Goal: Feedback & Contribution: Contribute content

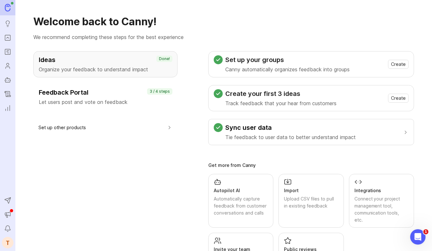
click at [8, 38] on icon "Portal" at bounding box center [7, 37] width 2 height 1
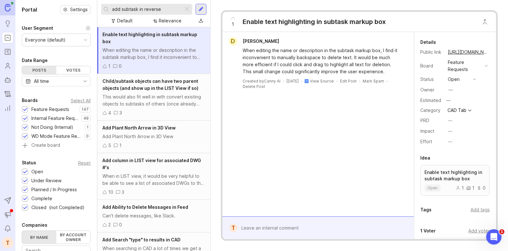
click at [203, 9] on div at bounding box center [201, 9] width 5 height 6
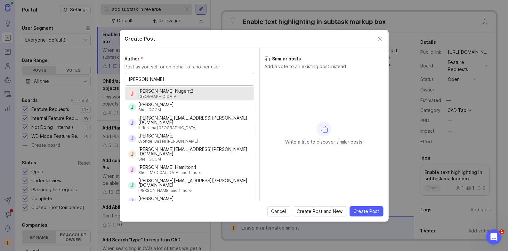
type input "[PERSON_NAME]"
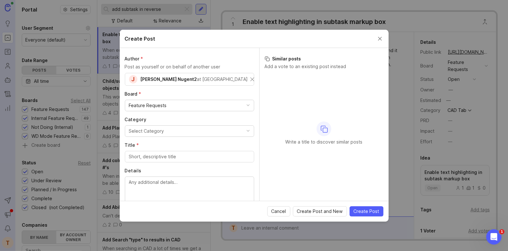
click at [168, 126] on button "Select Category" at bounding box center [189, 132] width 129 height 12
type input "walk"
click at [245, 119] on label "Category" at bounding box center [189, 120] width 129 height 6
click at [377, 37] on button "Close create post modal" at bounding box center [380, 38] width 7 height 7
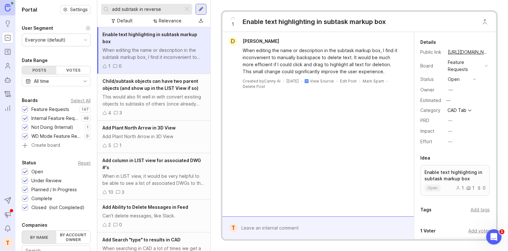
click at [7, 241] on div "T" at bounding box center [8, 243] width 12 height 12
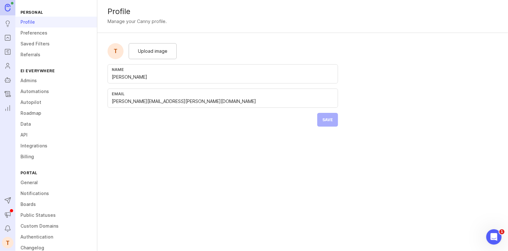
click at [45, 123] on link "Data" at bounding box center [56, 124] width 82 height 11
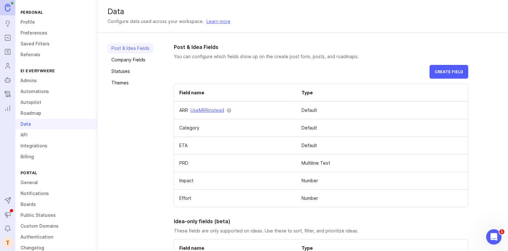
click at [137, 60] on link "Company Fields" at bounding box center [131, 60] width 46 height 10
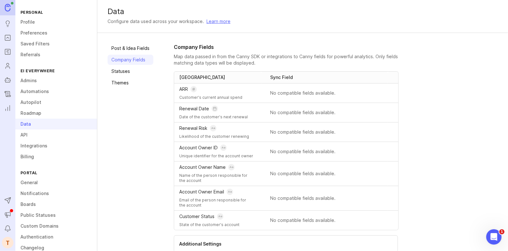
click at [137, 50] on link "Post & Idea Fields" at bounding box center [131, 48] width 46 height 10
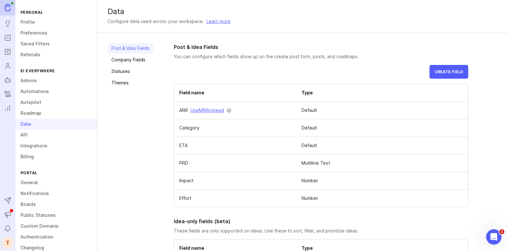
click at [133, 66] on link "Statuses" at bounding box center [131, 71] width 46 height 10
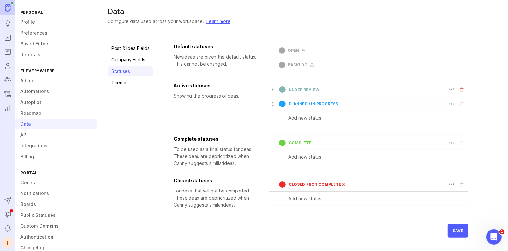
click at [136, 58] on link "Company Fields" at bounding box center [131, 60] width 46 height 10
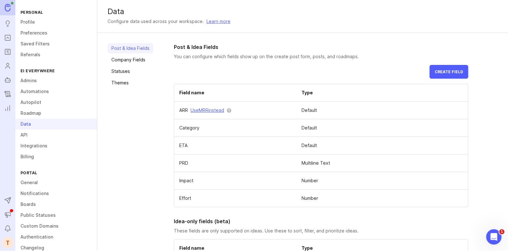
click at [7, 37] on icon "Portal" at bounding box center [7, 38] width 7 height 8
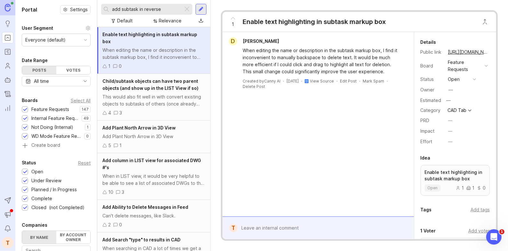
click at [203, 9] on div at bounding box center [201, 9] width 5 height 6
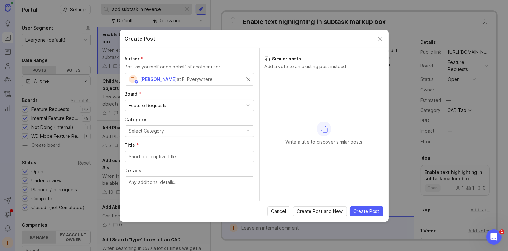
click at [244, 80] on div "T [PERSON_NAME] at Ei Everywhere" at bounding box center [188, 79] width 118 height 8
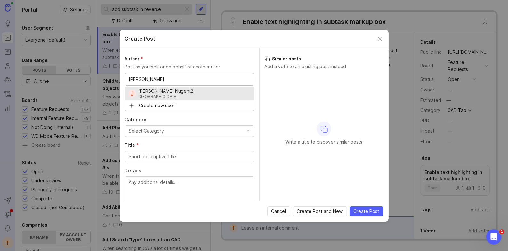
type input "[PERSON_NAME]"
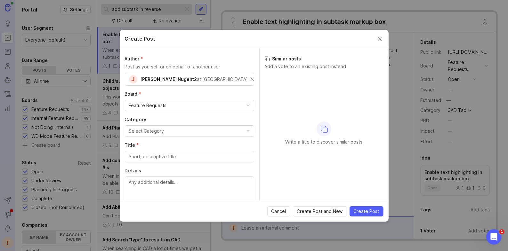
click at [170, 132] on button "Select Category" at bounding box center [189, 132] width 129 height 12
type input "gene"
click at [162, 155] on input "Title *" at bounding box center [189, 156] width 121 height 7
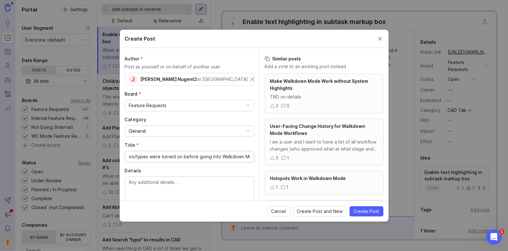
scroll to position [0, 87]
type input "Walkdown Mode restores whatever layers/types were turned on before going into W…"
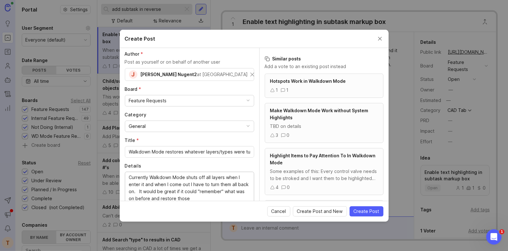
scroll to position [31, 0]
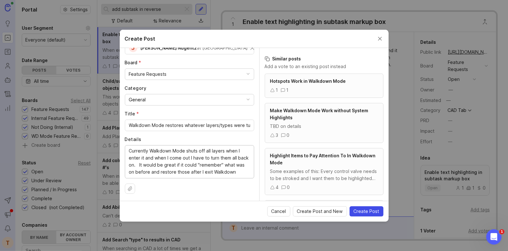
type textarea "Currently Walkdown Mode shuts off all layers when I enter it and when I come ou…"
click at [356, 210] on span "Create Post" at bounding box center [367, 212] width 26 height 6
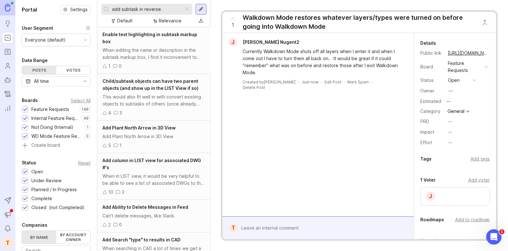
click at [431, 177] on div "Add voter" at bounding box center [479, 180] width 21 height 7
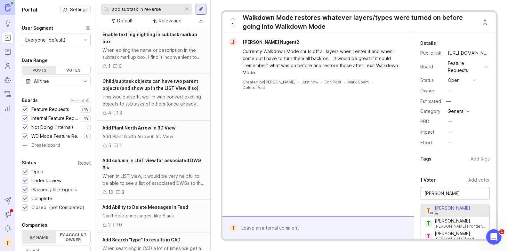
type input "[PERSON_NAME]"
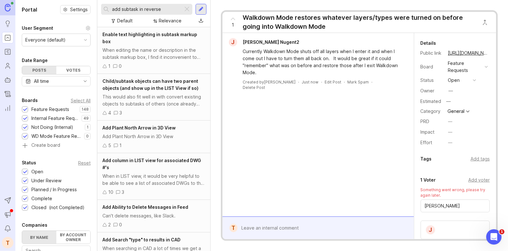
click at [431, 54] on button "copy icon" at bounding box center [494, 53] width 9 height 9
click at [431, 53] on link "[URL][DOMAIN_NAME]" at bounding box center [469, 53] width 44 height 8
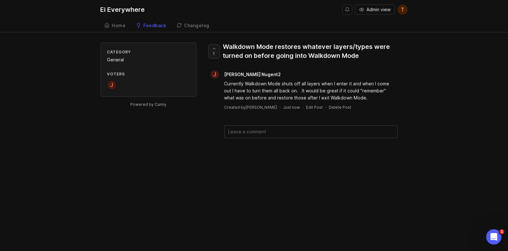
click at [219, 50] on div at bounding box center [214, 51] width 11 height 13
